Goal: Task Accomplishment & Management: Manage account settings

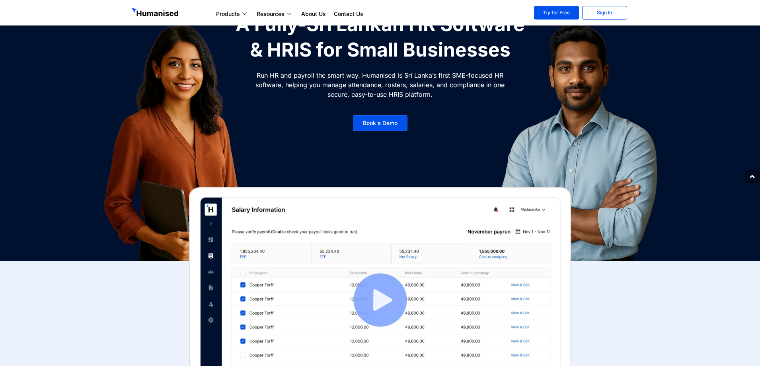
scroll to position [79, 0]
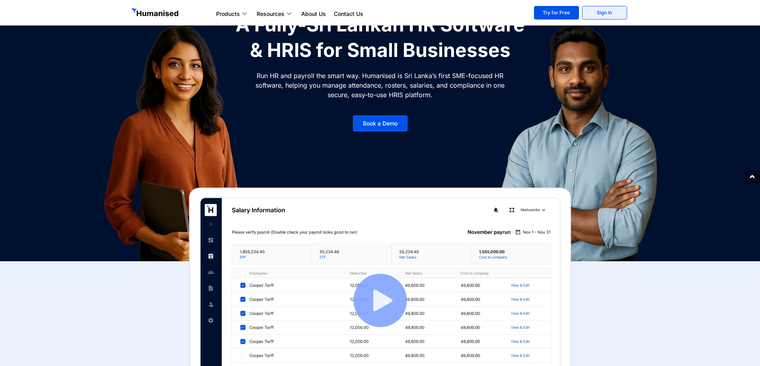
click at [597, 14] on link "Sign In" at bounding box center [604, 13] width 45 height 14
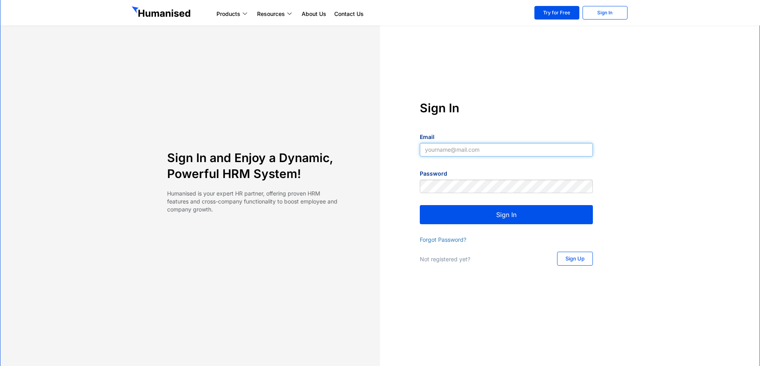
type input "[EMAIL_ADDRESS][DOMAIN_NAME]"
click at [503, 214] on button "Sign In" at bounding box center [506, 214] width 173 height 19
